Goal: Information Seeking & Learning: Learn about a topic

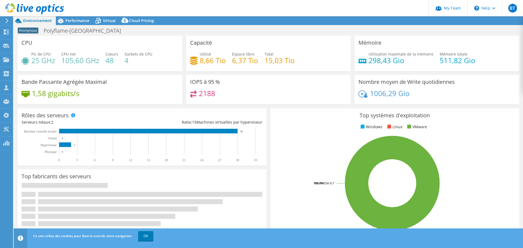
select select "EUFrankfurt"
select select "EUR"
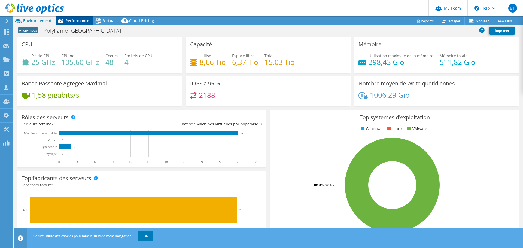
click at [78, 20] on span "Performance" at bounding box center [77, 20] width 24 height 5
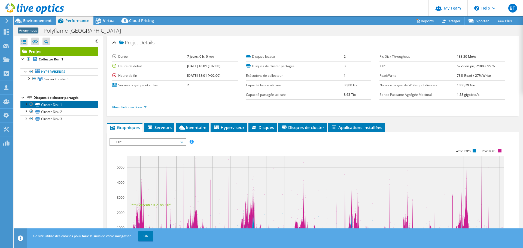
click at [50, 106] on link "Cluster Disk 1" at bounding box center [59, 104] width 78 height 7
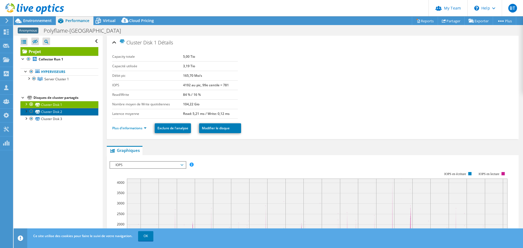
click at [55, 111] on link "Cluster Disk 2" at bounding box center [59, 111] width 78 height 7
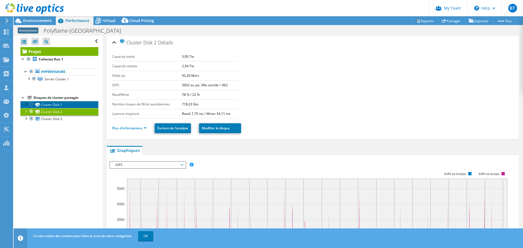
click at [57, 104] on link "Cluster Disk 1" at bounding box center [59, 104] width 78 height 7
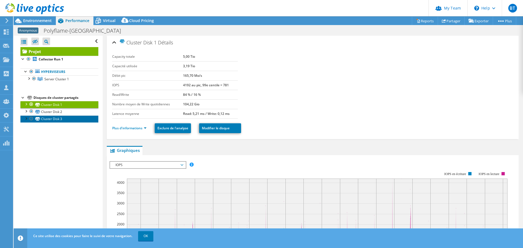
click at [48, 118] on link "Cluster Disk 3" at bounding box center [59, 118] width 78 height 7
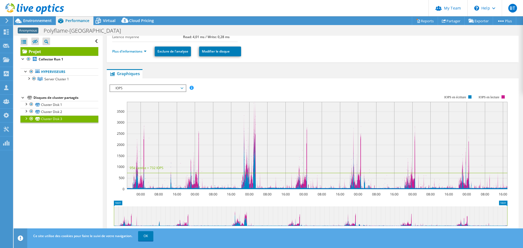
scroll to position [82, 0]
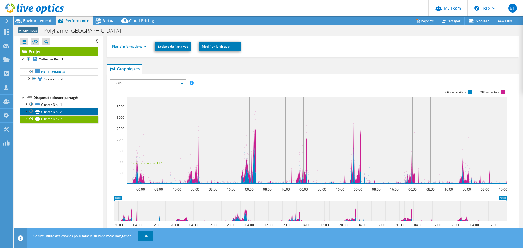
click at [50, 111] on link "Cluster Disk 2" at bounding box center [59, 111] width 78 height 7
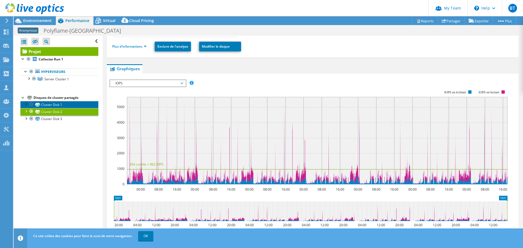
click at [57, 104] on link "Cluster Disk 1" at bounding box center [59, 104] width 78 height 7
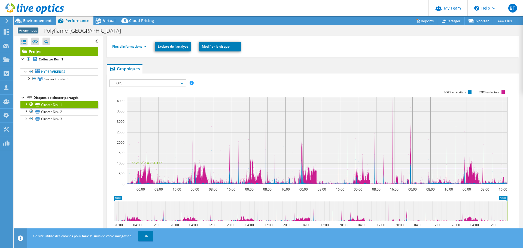
click at [44, 51] on link "Projet" at bounding box center [59, 51] width 78 height 9
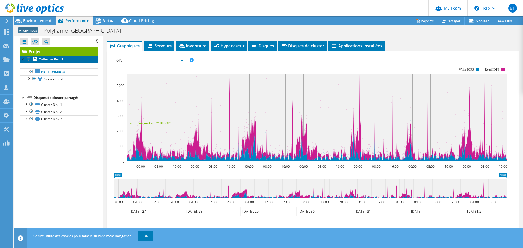
click at [50, 59] on b "Collector Run 1" at bounding box center [51, 59] width 25 height 5
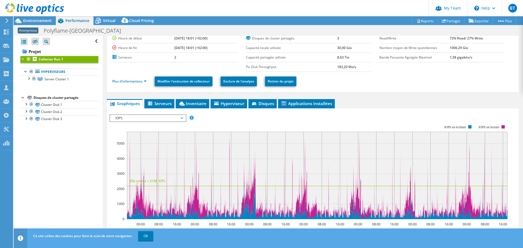
scroll to position [0, 0]
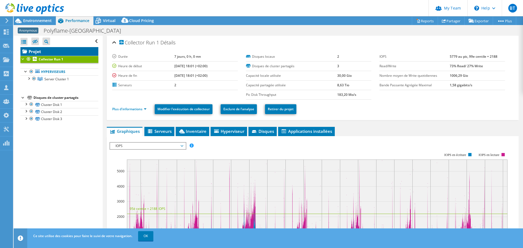
click at [55, 50] on link "Projet" at bounding box center [59, 51] width 78 height 9
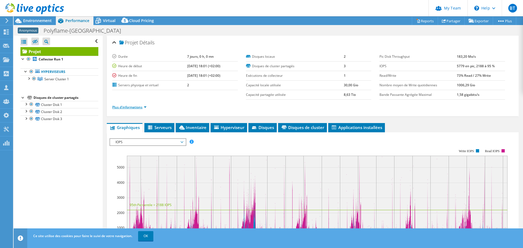
click at [133, 107] on link "Plus d'informations" at bounding box center [129, 107] width 34 height 5
